Goal: Find specific page/section: Find specific page/section

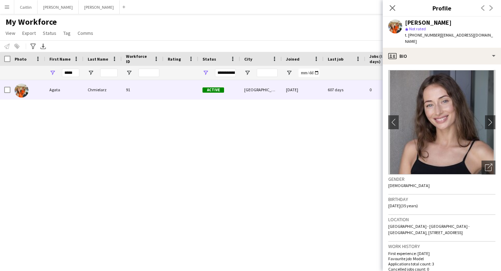
scroll to position [327, 0]
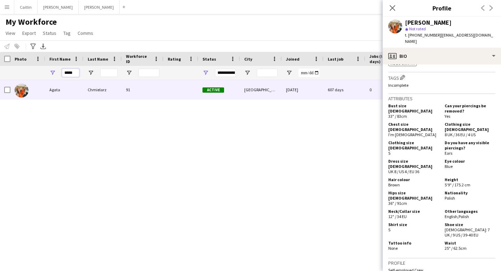
click at [76, 71] on input "*****" at bounding box center [70, 73] width 17 height 8
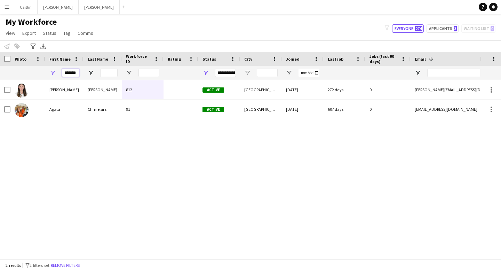
scroll to position [0, 3]
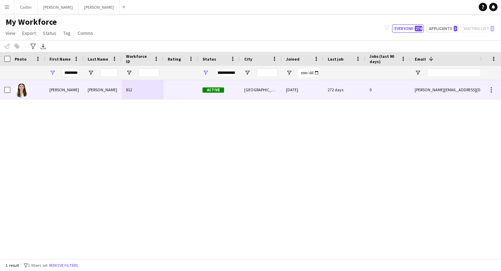
click at [77, 91] on div "[PERSON_NAME]" at bounding box center [64, 89] width 38 height 19
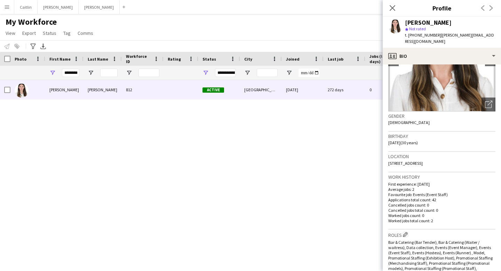
scroll to position [0, 0]
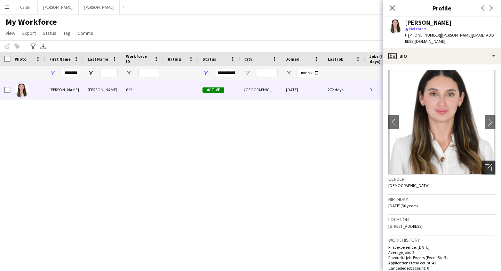
click at [487, 160] on div "Open photos pop-in" at bounding box center [488, 167] width 14 height 14
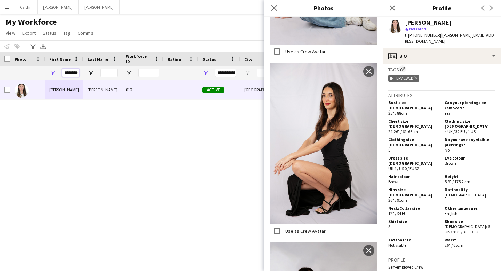
scroll to position [0, 3]
drag, startPoint x: 64, startPoint y: 73, endPoint x: 136, endPoint y: 73, distance: 72.0
click at [136, 73] on div "********" at bounding box center [377, 73] width 754 height 14
type input "*******"
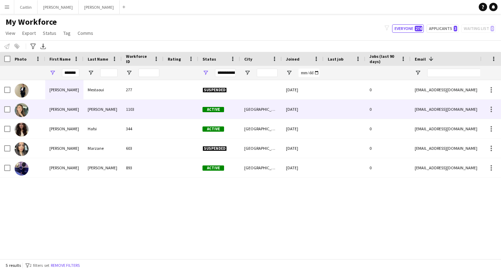
click at [140, 103] on div "1103" at bounding box center [143, 108] width 42 height 19
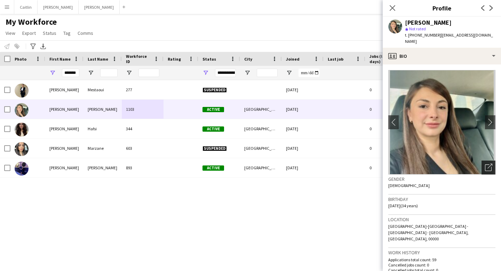
click at [488, 160] on div "Open photos pop-in" at bounding box center [488, 167] width 14 height 14
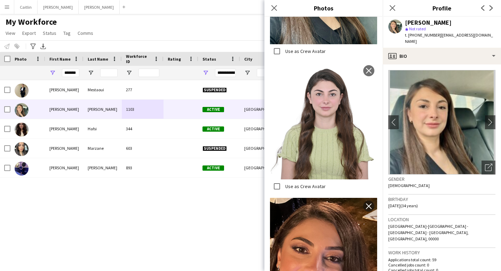
scroll to position [1054, 0]
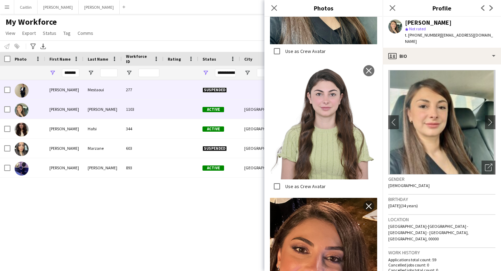
click at [70, 87] on div "[PERSON_NAME]" at bounding box center [64, 89] width 38 height 19
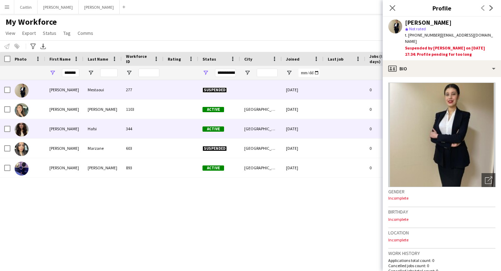
click at [99, 122] on div "Hafsi" at bounding box center [102, 128] width 38 height 19
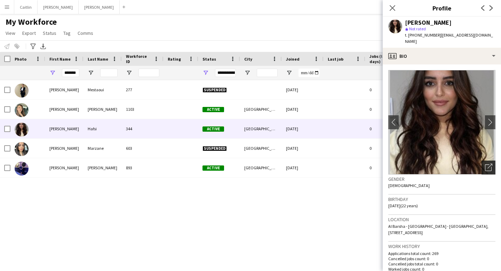
click at [486, 160] on div "Open photos pop-in" at bounding box center [488, 167] width 14 height 14
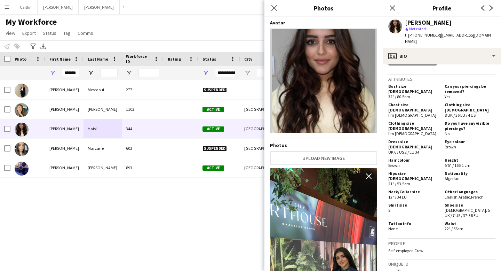
scroll to position [342, 0]
